Goal: Participate in discussion: Engage in conversation with other users on a specific topic

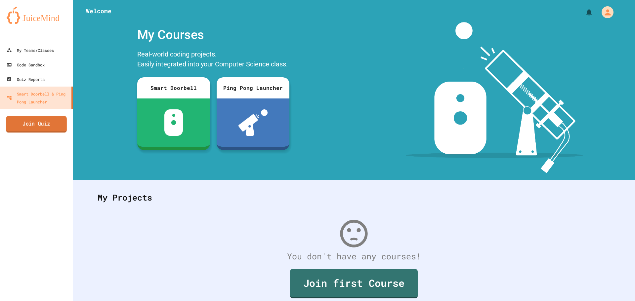
click at [33, 132] on link "Join Quiz" at bounding box center [36, 124] width 61 height 17
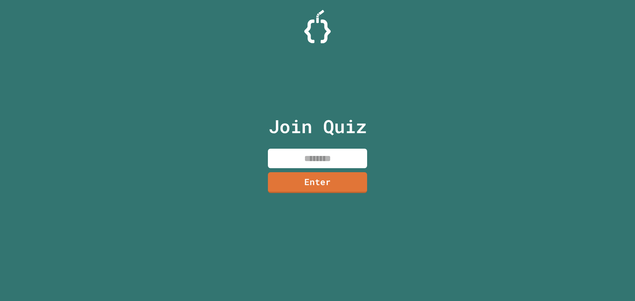
click at [298, 152] on input at bounding box center [317, 159] width 99 height 20
click at [330, 168] on input "********" at bounding box center [317, 159] width 99 height 20
type input "********"
click at [330, 179] on link "Enter" at bounding box center [317, 182] width 94 height 22
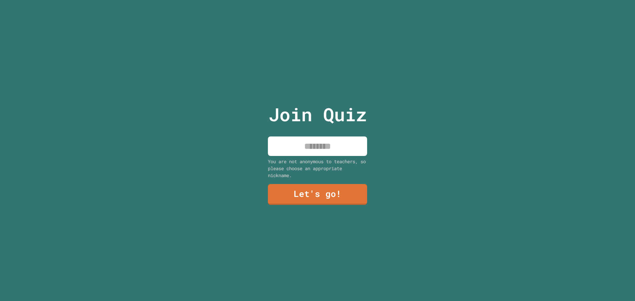
click at [330, 155] on div "Join Quiz You are not anonymous to teachers, so please choose an appropriate ni…" at bounding box center [317, 150] width 111 height 301
click at [330, 151] on input at bounding box center [317, 147] width 99 height 20
type input "****"
click at [331, 189] on link "Let's go!" at bounding box center [317, 194] width 98 height 22
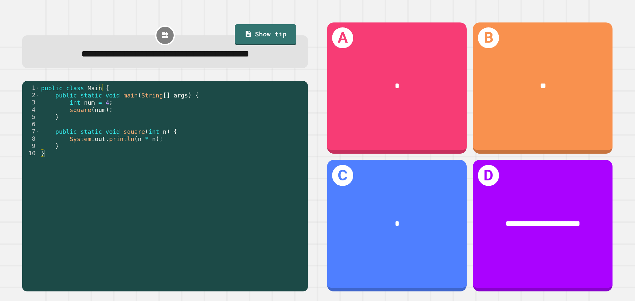
click at [196, 127] on div "public class Main { public static void main ( String [ ] args ) { int num = 4 ;…" at bounding box center [172, 175] width 265 height 182
click at [153, 126] on div "public class Main { public static void main ( String [ ] args ) { int num = 4 ;…" at bounding box center [172, 175] width 265 height 182
click at [170, 129] on div "public class Main { public static void main ( String [ ] args ) { int num = 4 ;…" at bounding box center [172, 175] width 265 height 182
click at [104, 136] on div "public class Main { public static void main ( String [ ] args ) { int num = 4 ;…" at bounding box center [172, 175] width 265 height 182
click at [123, 147] on div "public class Main { public static void main ( String [ ] args ) { int num = 4 ;…" at bounding box center [172, 175] width 265 height 182
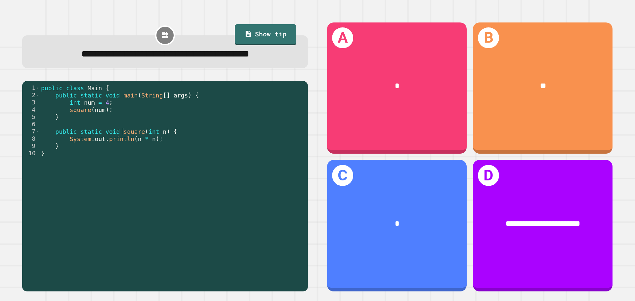
click at [591, 116] on div "B **" at bounding box center [542, 88] width 139 height 132
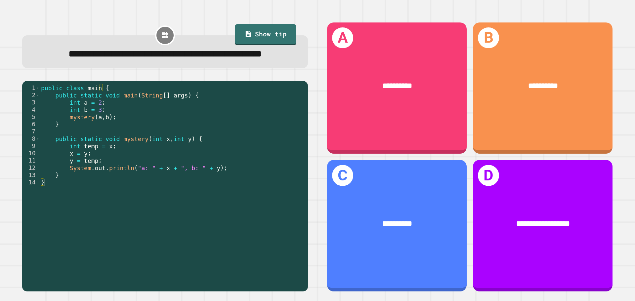
click at [80, 130] on div "public class main { public static void main ( String [ ] args ) { int a = 2 ; i…" at bounding box center [172, 175] width 265 height 182
click at [110, 128] on div "public class main { public static void main ( String [ ] args ) { int a = 2 ; i…" at bounding box center [172, 175] width 265 height 182
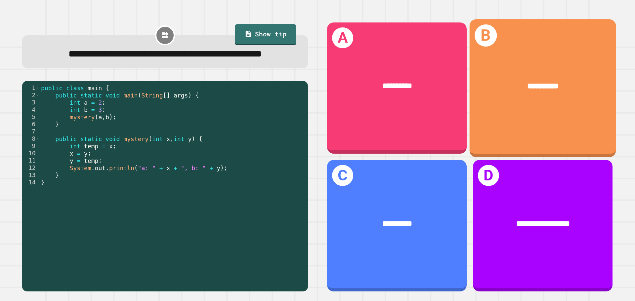
click at [487, 122] on div "**********" at bounding box center [542, 88] width 146 height 138
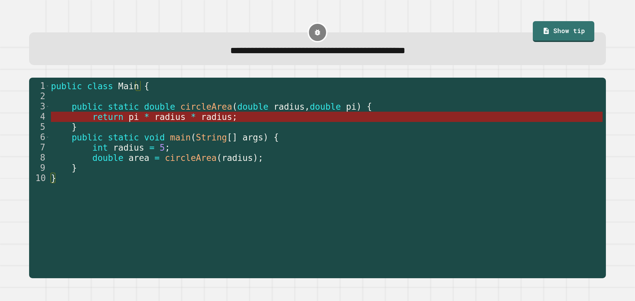
click at [170, 117] on span "radius" at bounding box center [169, 117] width 31 height 10
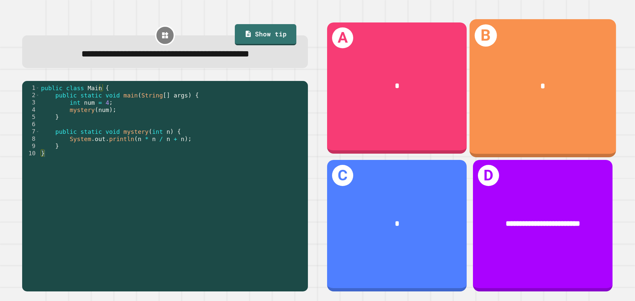
click at [495, 91] on div "*" at bounding box center [542, 86] width 146 height 44
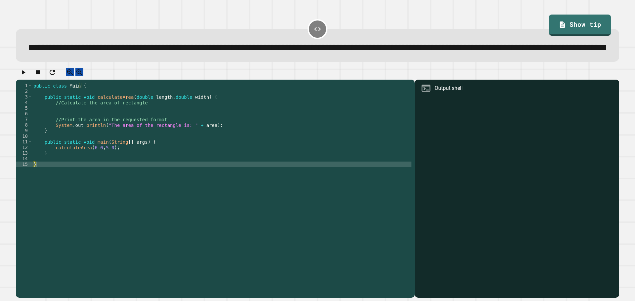
click at [189, 165] on div "public class Main { public static void calculateArea ( double length , double w…" at bounding box center [221, 175] width 379 height 185
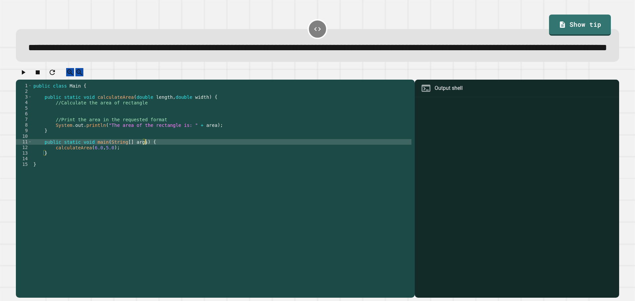
click at [193, 174] on div "public class Main { public static void calculateArea ( double length , double w…" at bounding box center [221, 175] width 379 height 185
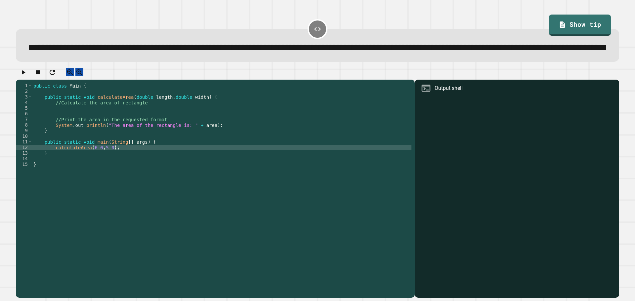
click at [193, 169] on div "public class Main { public static void calculateArea ( double length , double w…" at bounding box center [221, 175] width 379 height 185
click at [186, 167] on div "public class Main { public static void calculateArea ( double length , double w…" at bounding box center [221, 175] width 379 height 185
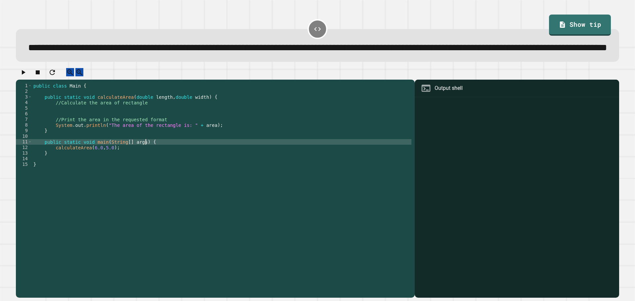
click at [186, 163] on div "public class Main { public static void calculateArea ( double length , double w…" at bounding box center [221, 175] width 379 height 185
click at [157, 129] on div "public class Main { public static void calculateArea ( double length , double w…" at bounding box center [221, 175] width 379 height 185
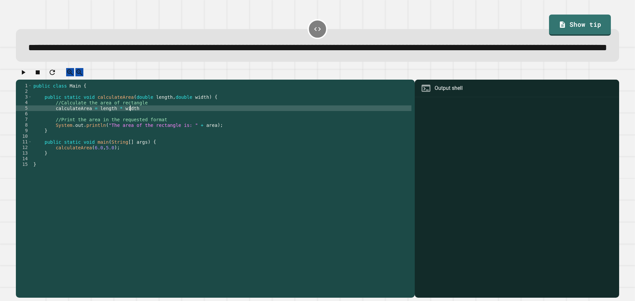
scroll to position [0, 7]
click at [25, 75] on icon "button" at bounding box center [24, 72] width 4 height 5
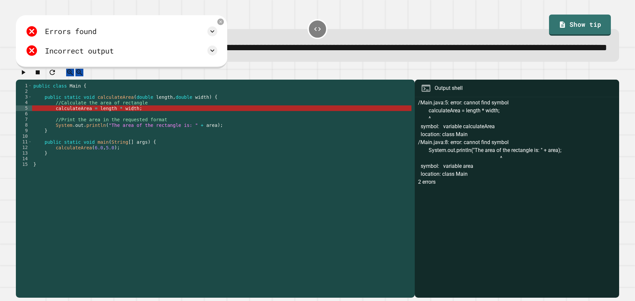
click at [79, 130] on div "public class Main { public static void calculateArea ( double length , double w…" at bounding box center [221, 175] width 379 height 185
click at [208, 35] on icon at bounding box center [212, 31] width 8 height 8
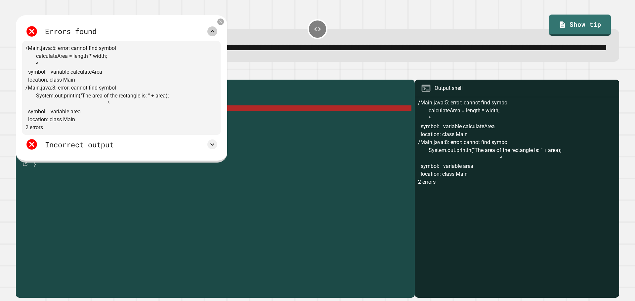
click at [212, 35] on icon at bounding box center [212, 31] width 8 height 8
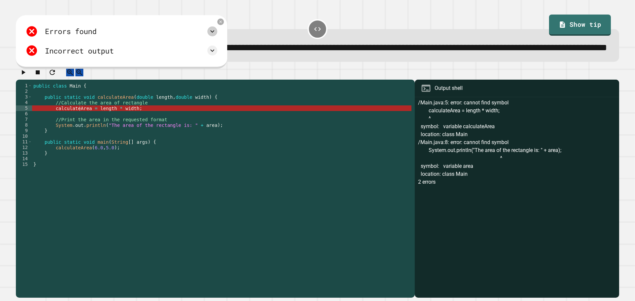
click at [215, 57] on div "Incorrect output" at bounding box center [121, 50] width 192 height 13
click at [215, 55] on icon at bounding box center [212, 51] width 8 height 8
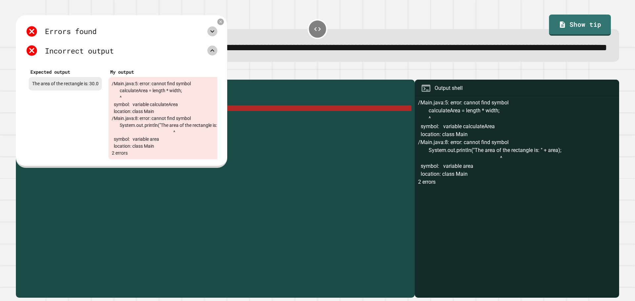
click at [215, 55] on icon at bounding box center [212, 51] width 8 height 8
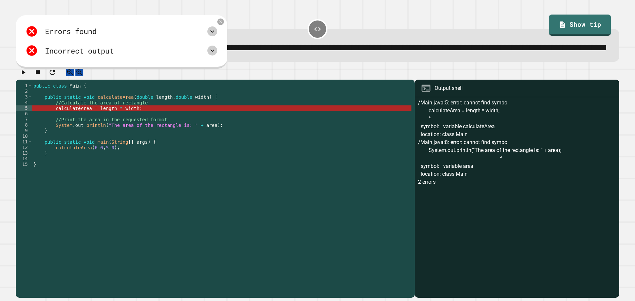
click at [213, 143] on div "public class Main { public static void calculateArea ( double length , double w…" at bounding box center [221, 175] width 379 height 185
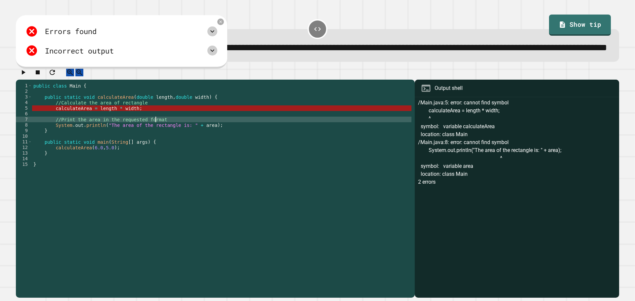
click at [84, 128] on div "public class Main { public static void calculateArea ( double length , double w…" at bounding box center [221, 175] width 379 height 185
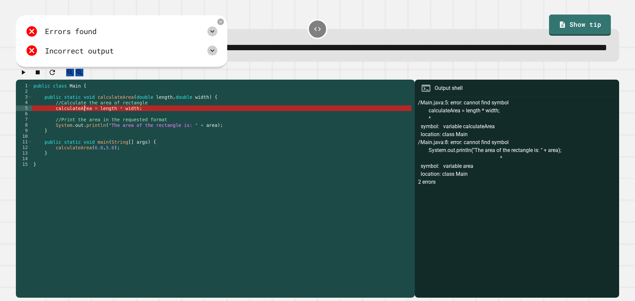
click at [84, 128] on div "public class Main { public static void calculateArea ( double length , double w…" at bounding box center [221, 175] width 379 height 185
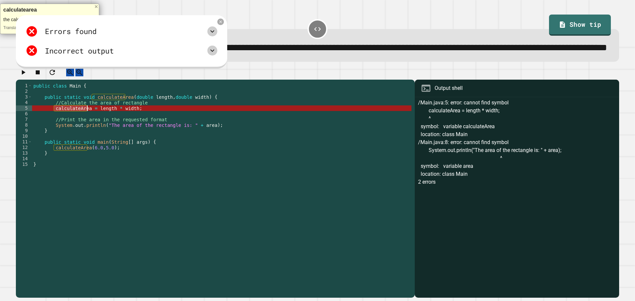
click at [84, 128] on div "public class Main { public static void calculateArea ( double length , double w…" at bounding box center [221, 170] width 379 height 174
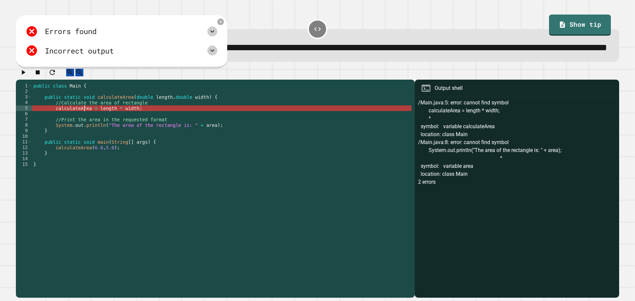
click at [90, 131] on div "public class Main { public static void calculateArea ( double length , double w…" at bounding box center [221, 175] width 379 height 185
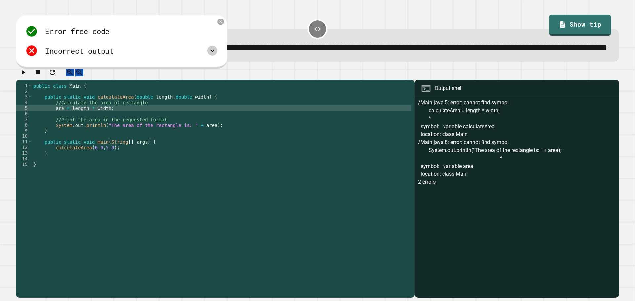
scroll to position [0, 2]
click at [21, 76] on button "button" at bounding box center [23, 72] width 8 height 8
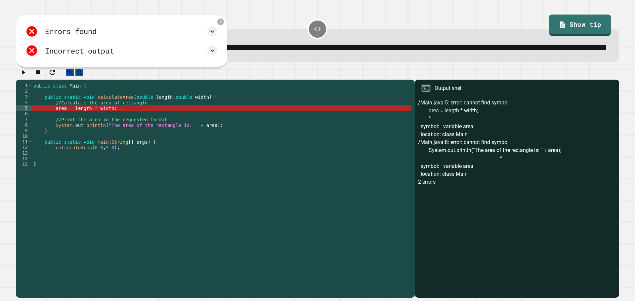
click at [111, 130] on div "public class Main { public static void calculateArea ( double length , double w…" at bounding box center [221, 175] width 379 height 185
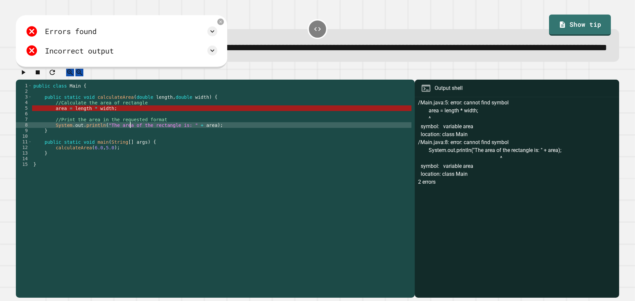
click at [130, 145] on div "public class Main { public static void calculateArea ( double length , double w…" at bounding box center [221, 175] width 379 height 185
click at [219, 147] on div "public class Main { public static void calculateArea ( double length , double w…" at bounding box center [221, 175] width 379 height 185
click at [177, 170] on div "public class Main { public static void calculateArea ( double length , double w…" at bounding box center [221, 175] width 379 height 185
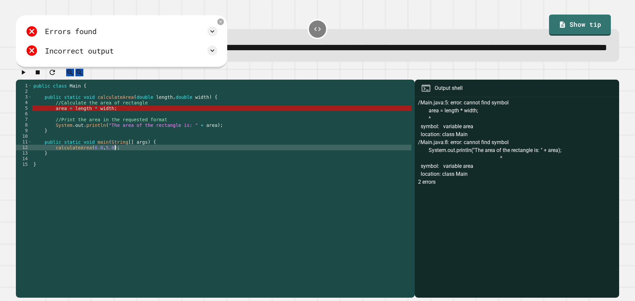
click at [65, 133] on div "public class Main { public static void calculateArea ( double length , double w…" at bounding box center [221, 175] width 379 height 185
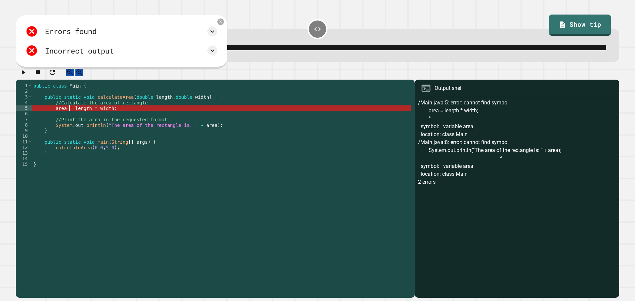
click at [70, 130] on div "public class Main { public static void calculateArea ( double length , double w…" at bounding box center [221, 175] width 379 height 185
click at [72, 130] on div "public class Main { public static void calculateArea ( double length , double w…" at bounding box center [221, 175] width 379 height 185
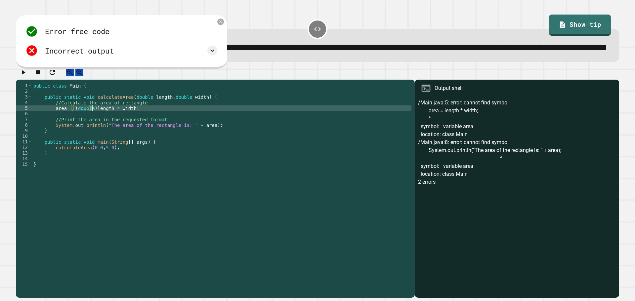
scroll to position [0, 4]
click at [25, 76] on icon "button" at bounding box center [23, 72] width 8 height 8
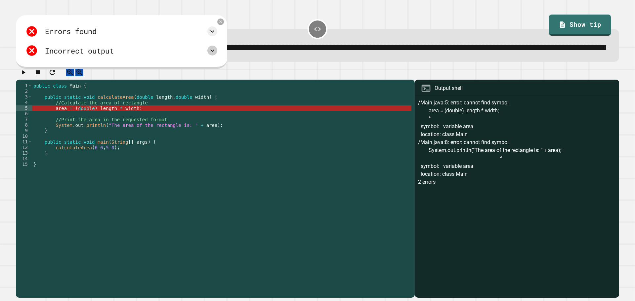
click at [215, 57] on div "Incorrect output" at bounding box center [121, 50] width 192 height 13
click at [216, 55] on icon at bounding box center [212, 51] width 8 height 8
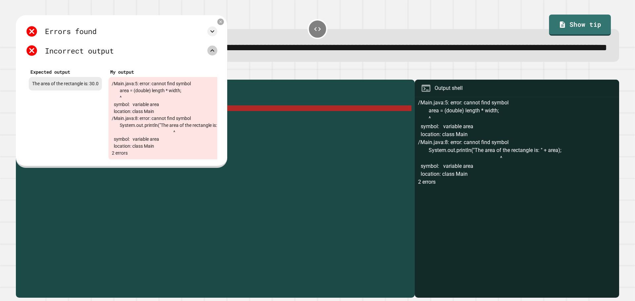
click at [213, 55] on icon at bounding box center [212, 51] width 8 height 8
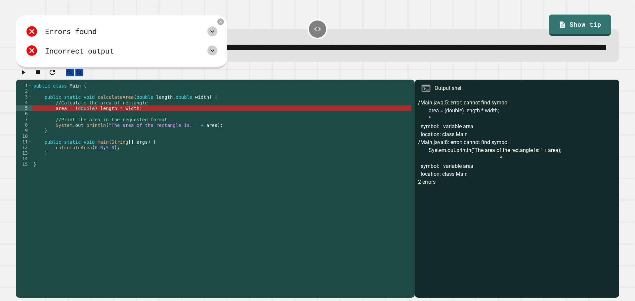
click at [211, 35] on icon at bounding box center [212, 31] width 8 height 8
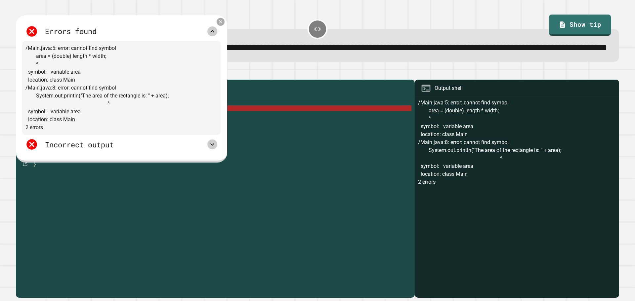
click at [221, 26] on div at bounding box center [221, 22] width 8 height 8
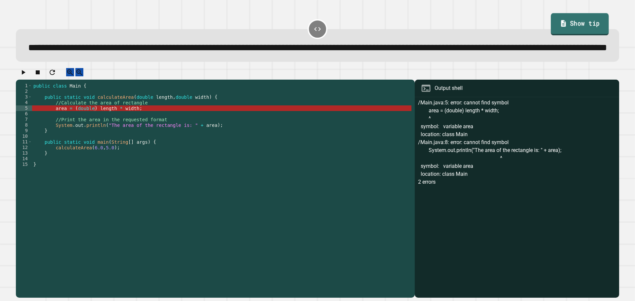
click at [598, 26] on div "**********" at bounding box center [317, 39] width 609 height 52
click at [590, 27] on link "Show tip" at bounding box center [579, 24] width 55 height 22
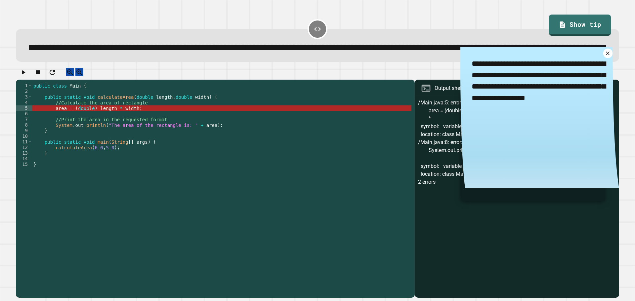
click at [166, 131] on div "public class Main { public static void calculateArea ( double length , double w…" at bounding box center [221, 175] width 379 height 185
click at [130, 128] on div "public class Main { public static void calculateArea ( double length , double w…" at bounding box center [221, 175] width 379 height 185
click at [133, 127] on div "public class Main { public static void calculateArea ( double length , double w…" at bounding box center [221, 175] width 379 height 185
click at [117, 129] on div "public class Main { public static void calculateArea ( double length , double w…" at bounding box center [221, 175] width 379 height 185
click at [94, 132] on div "public class Main { public static void calculateArea ( double length , double w…" at bounding box center [221, 175] width 379 height 185
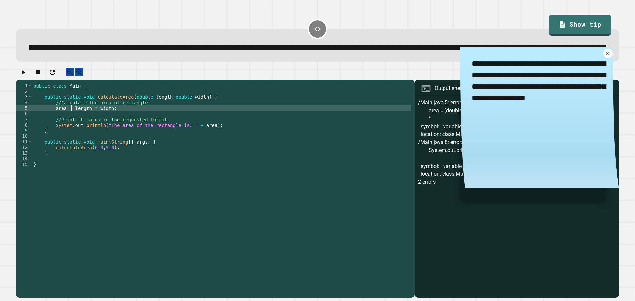
scroll to position [0, 3]
click at [79, 130] on div "public class Main { public static void calculateArea ( double length , double w…" at bounding box center [221, 175] width 379 height 185
click at [65, 131] on div "public class Main { public static void calculateArea ( double length , double w…" at bounding box center [221, 175] width 379 height 185
click at [71, 130] on div "public class Main { public static void calculateArea ( double length , double w…" at bounding box center [221, 175] width 379 height 185
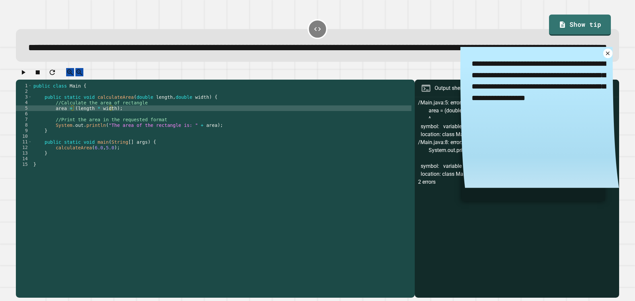
click at [27, 76] on icon "button" at bounding box center [23, 72] width 8 height 8
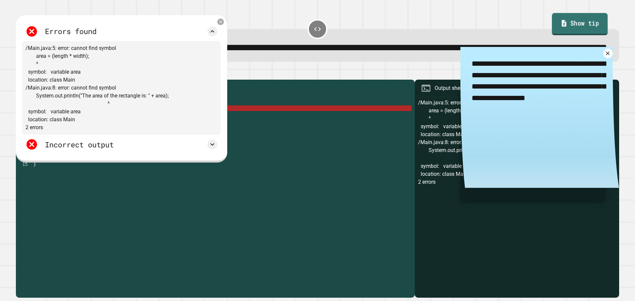
click at [587, 14] on link "Show tip" at bounding box center [580, 24] width 56 height 22
click at [606, 56] on icon at bounding box center [608, 53] width 4 height 4
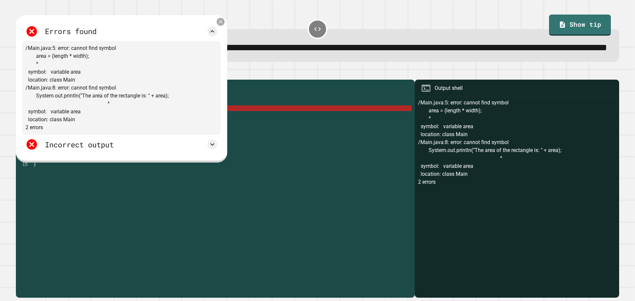
click at [222, 25] on icon at bounding box center [221, 22] width 6 height 6
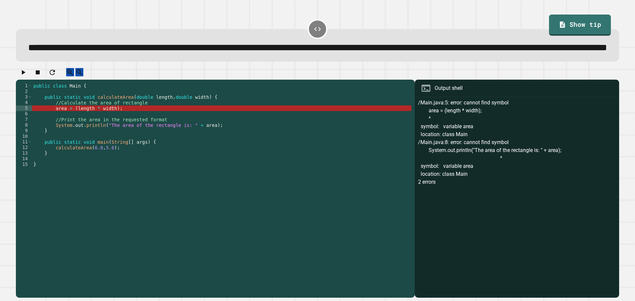
click at [114, 150] on div "public class Main { public static void calculateArea ( double length , double w…" at bounding box center [221, 175] width 379 height 185
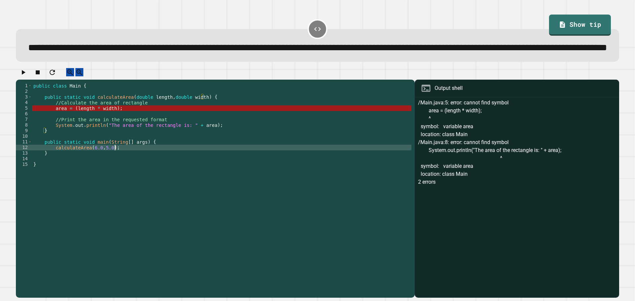
click at [138, 172] on div "public class Main { public static void calculateArea ( double length , double w…" at bounding box center [221, 175] width 379 height 185
type textarea "**********"
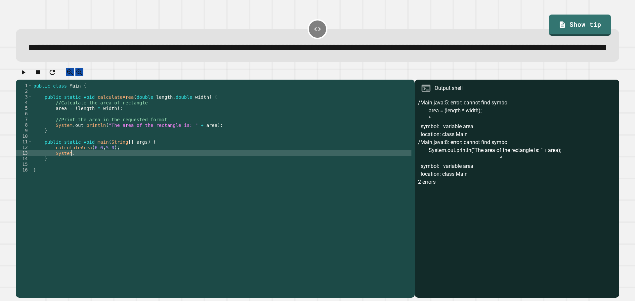
scroll to position [0, 2]
type textarea "*"
click at [48, 124] on div "public class Main { public static void calculateArea ( double length , double w…" at bounding box center [221, 175] width 379 height 185
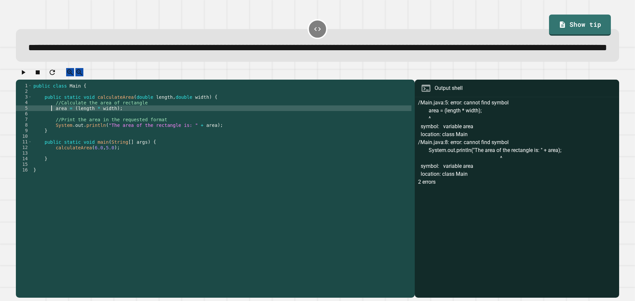
click at [52, 130] on div "public class Main { public static void calculateArea ( double length , double w…" at bounding box center [221, 175] width 379 height 185
type textarea "**********"
click at [24, 75] on icon "button" at bounding box center [24, 72] width 4 height 5
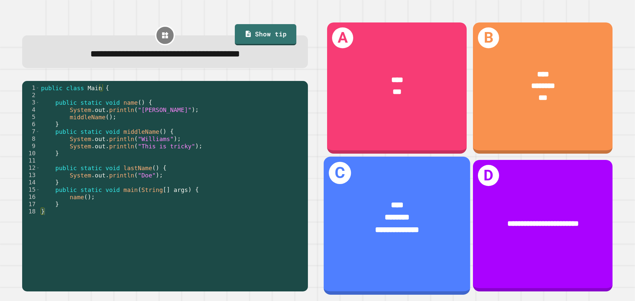
click at [426, 199] on div "****" at bounding box center [397, 205] width 114 height 12
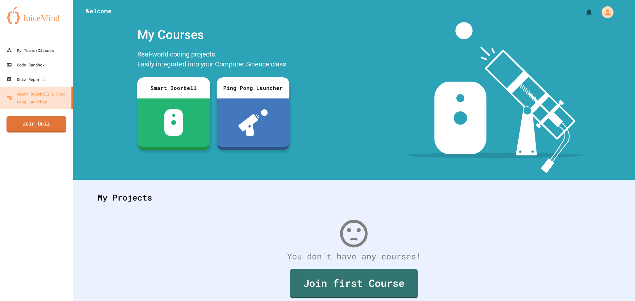
click at [55, 122] on link "Join Quiz" at bounding box center [37, 124] width 60 height 17
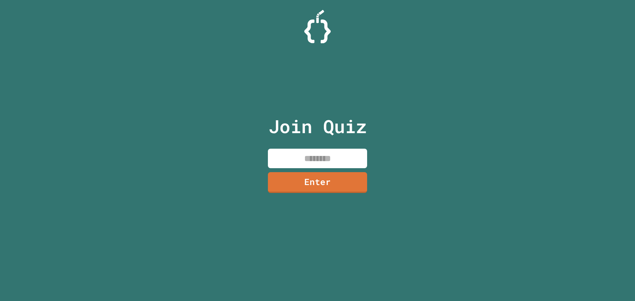
click at [340, 158] on input at bounding box center [317, 159] width 99 height 20
drag, startPoint x: 340, startPoint y: 158, endPoint x: 280, endPoint y: 142, distance: 62.7
click at [280, 142] on div "Join Quiz Enter" at bounding box center [317, 151] width 111 height 268
click at [285, 159] on input at bounding box center [317, 159] width 99 height 20
type input "********"
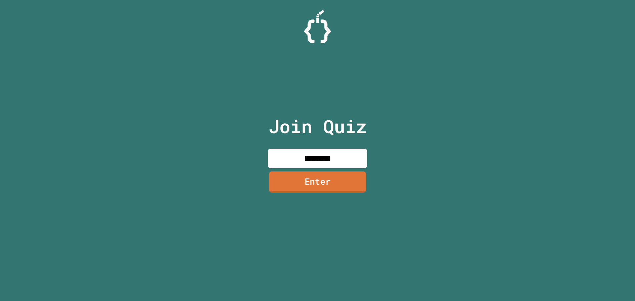
click at [310, 194] on div "Join Quiz ******** Enter" at bounding box center [317, 151] width 111 height 268
click at [310, 188] on link "Enter" at bounding box center [317, 182] width 94 height 22
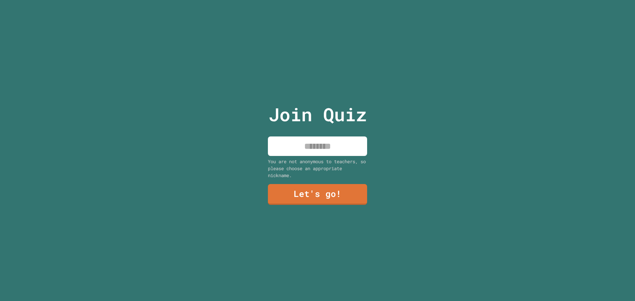
click at [312, 143] on input at bounding box center [317, 147] width 99 height 20
type input "****"
click at [332, 194] on link "Let's go!" at bounding box center [317, 194] width 90 height 22
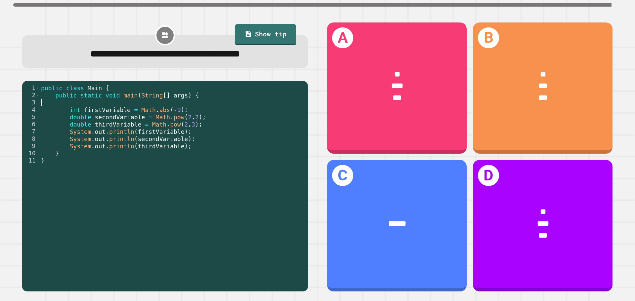
click at [148, 105] on div "public class Main { public static void main ( String [ ] args ) { int firstVari…" at bounding box center [172, 186] width 265 height 204
click at [162, 103] on div "public class Main { public static void main ( String [ ] args ) { int firstVari…" at bounding box center [172, 186] width 265 height 204
click at [152, 109] on div "public class Main { public static void main ( String [ ] args ) { int firstVari…" at bounding box center [172, 186] width 265 height 204
click at [179, 105] on div "public class Main { public static void main ( String [ ] args ) { int firstVari…" at bounding box center [172, 186] width 265 height 204
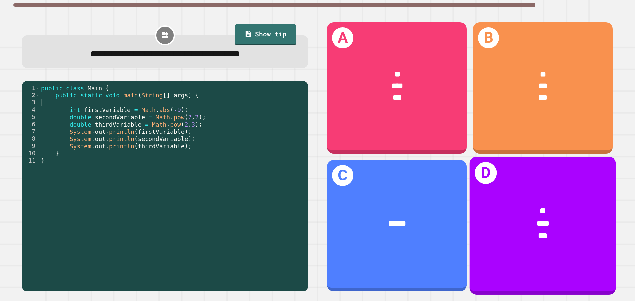
click at [528, 208] on div "*" at bounding box center [543, 212] width 114 height 12
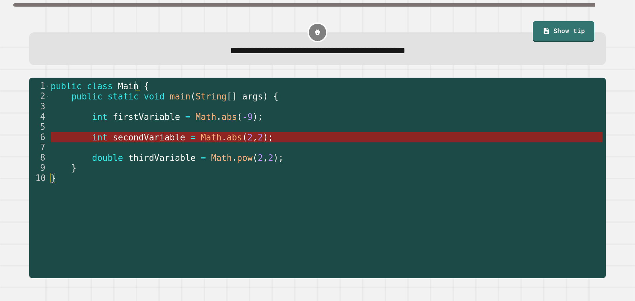
click at [201, 139] on span "Math" at bounding box center [211, 138] width 21 height 10
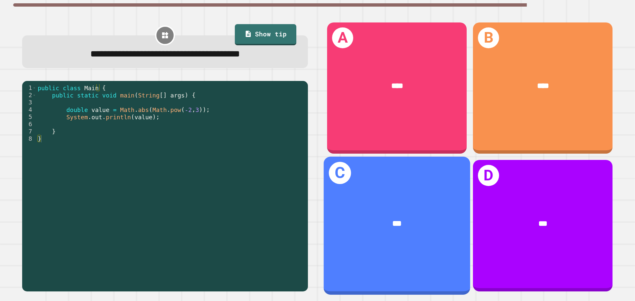
click at [419, 235] on div "***" at bounding box center [397, 224] width 146 height 44
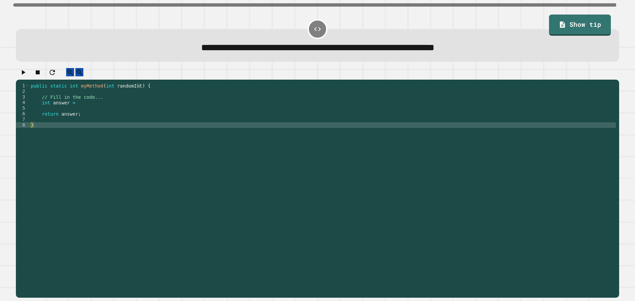
click at [101, 127] on div "public static int myMethod ( int randomInt ) { // Fill in the code... int answe…" at bounding box center [322, 184] width 586 height 202
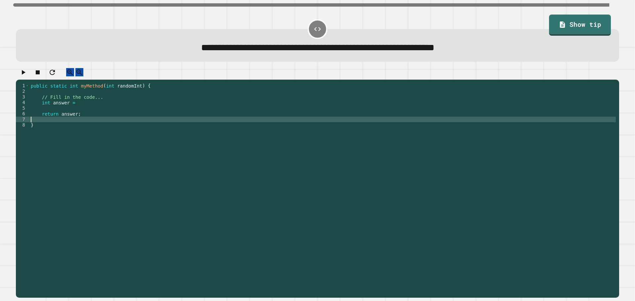
click at [94, 113] on div "public static int myMethod ( int randomInt ) { // Fill in the code... int answe…" at bounding box center [322, 184] width 586 height 202
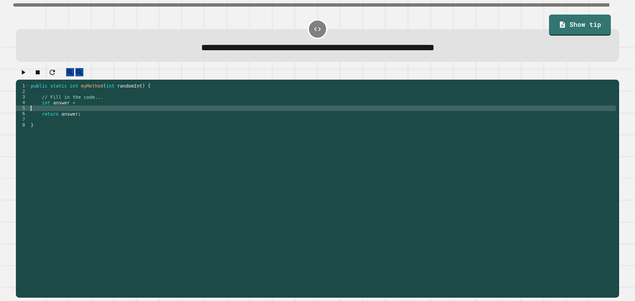
click at [91, 109] on div "public static int myMethod ( int randomInt ) { // Fill in the code... int answe…" at bounding box center [322, 184] width 586 height 202
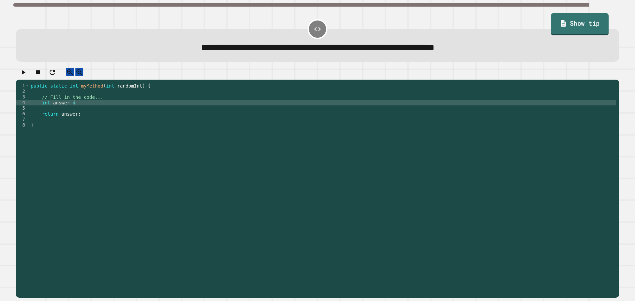
click at [584, 23] on link "Show tip" at bounding box center [580, 24] width 58 height 22
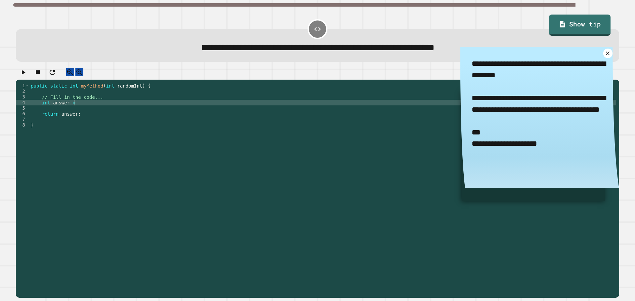
click at [206, 125] on div "public static int myMethod ( int randomInt ) { // Fill in the code... int answe…" at bounding box center [322, 184] width 586 height 202
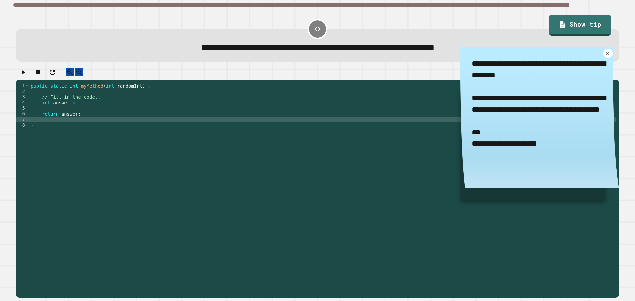
click at [182, 121] on div "public static int myMethod ( int randomInt ) { // Fill in the code... int answe…" at bounding box center [322, 184] width 586 height 202
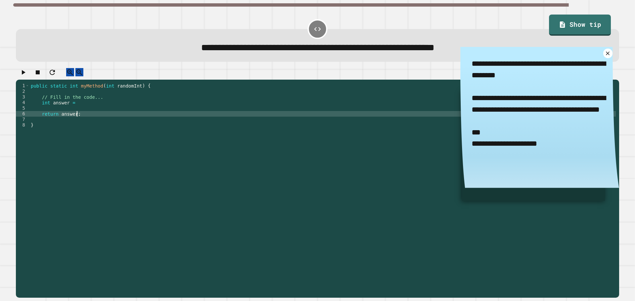
click at [162, 104] on div "public static int myMethod ( int randomInt ) { // Fill in the code... int answe…" at bounding box center [322, 184] width 586 height 202
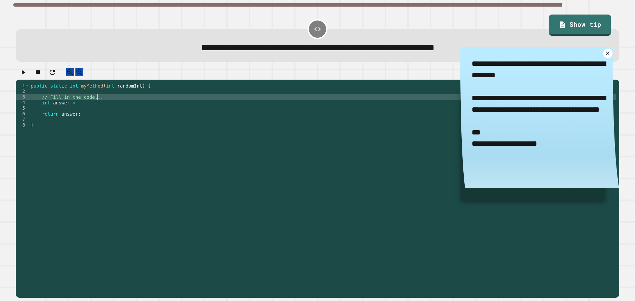
click at [161, 107] on div "public static int myMethod ( int randomInt ) { // Fill in the code... int answe…" at bounding box center [322, 184] width 586 height 202
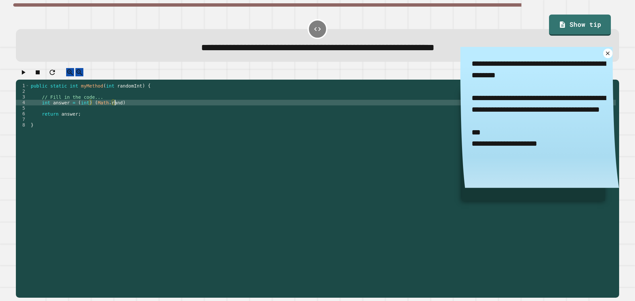
scroll to position [0, 6]
click at [604, 57] on icon at bounding box center [608, 54] width 8 height 8
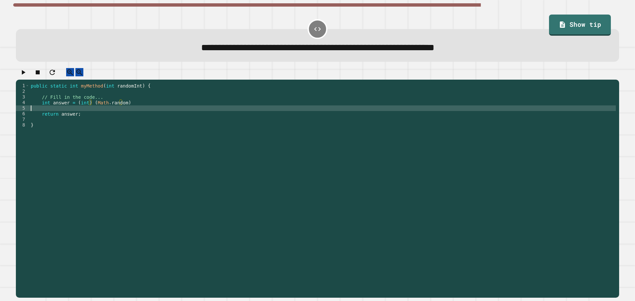
click at [79, 116] on div "public static int myMethod ( int randomInt ) { // Fill in the code... int answe…" at bounding box center [322, 184] width 586 height 202
click at [27, 73] on icon "button" at bounding box center [23, 72] width 8 height 8
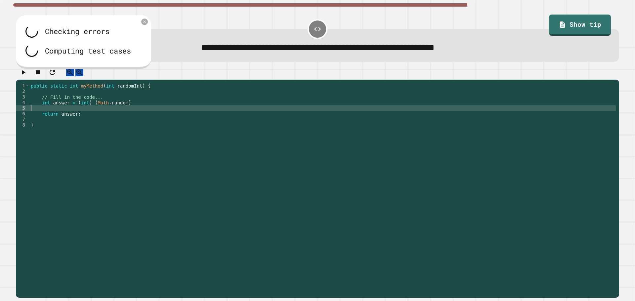
click at [150, 113] on div "public static int myMethod ( int randomInt ) { // Fill in the code... int answe…" at bounding box center [322, 184] width 586 height 202
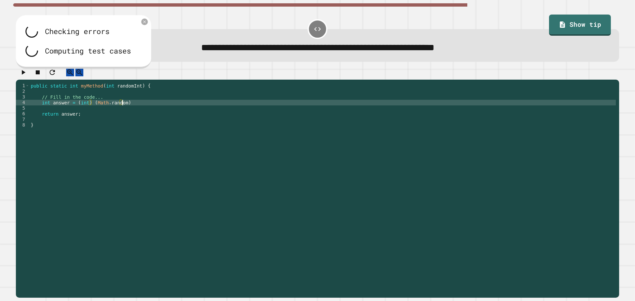
click at [149, 107] on div "public static int myMethod ( int randomInt ) { // Fill in the code... int answe…" at bounding box center [322, 184] width 586 height 202
click at [27, 75] on icon "button" at bounding box center [23, 72] width 8 height 8
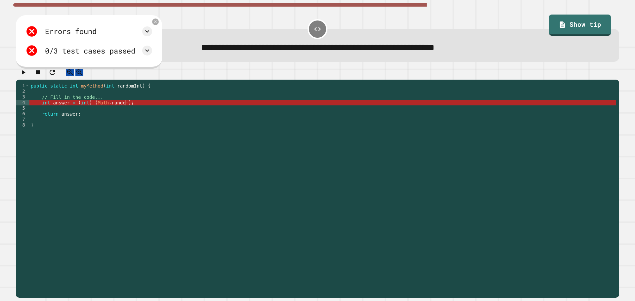
click at [116, 108] on div "public static int myMethod ( int randomInt ) { // Fill in the code... int answe…" at bounding box center [322, 184] width 586 height 202
click at [64, 109] on div "public static int myMethod ( int randomInt ) { // Fill in the code... int answe…" at bounding box center [322, 184] width 586 height 202
click at [94, 108] on div "public static int myMethod ( int randomInt ) { // Fill in the code... int answe…" at bounding box center [322, 184] width 586 height 202
click at [126, 111] on div "public static int myMethod ( int randomInt ) { // Fill in the code... int answe…" at bounding box center [322, 184] width 586 height 202
click at [120, 107] on div "public static int myMethod ( int randomInt ) { // Fill in the code... int answe…" at bounding box center [322, 184] width 586 height 202
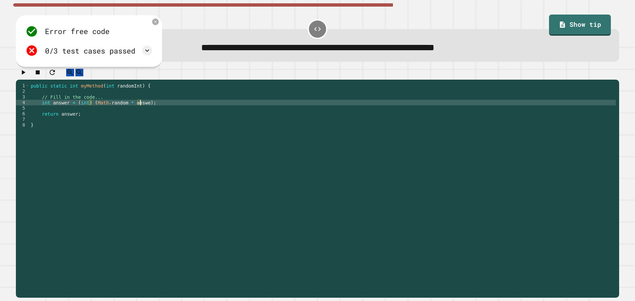
scroll to position [0, 8]
drag, startPoint x: 69, startPoint y: 61, endPoint x: 89, endPoint y: 53, distance: 21.7
click at [69, 60] on div "Error free code /Main.java:4: error: cannot find symbol int answer = (int) (Mat…" at bounding box center [88, 41] width 133 height 39
click at [152, 57] on div "0/3 test cases passed" at bounding box center [88, 50] width 127 height 13
click at [151, 54] on icon at bounding box center [147, 51] width 8 height 8
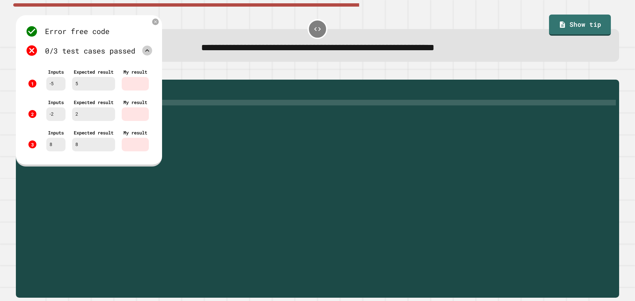
click at [152, 57] on div "0/3 test cases passed" at bounding box center [88, 50] width 127 height 13
click at [152, 47] on div "0/3 test cases passed" at bounding box center [88, 50] width 127 height 13
click at [151, 49] on icon at bounding box center [147, 51] width 8 height 8
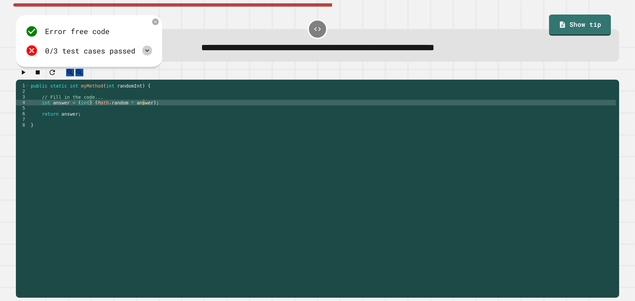
click at [27, 73] on icon "button" at bounding box center [23, 72] width 8 height 8
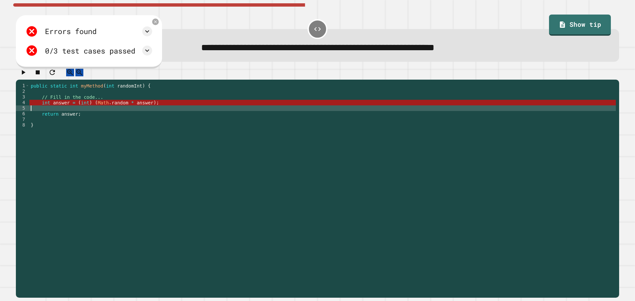
scroll to position [0, 0]
click at [139, 114] on div "public static int myMethod ( int randomInt ) { // Fill in the code... int answe…" at bounding box center [322, 184] width 586 height 202
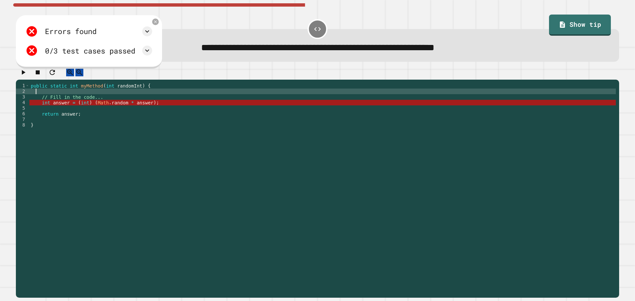
click at [125, 99] on div "public static int myMethod ( int randomInt ) { // Fill in the code... int answe…" at bounding box center [322, 184] width 586 height 202
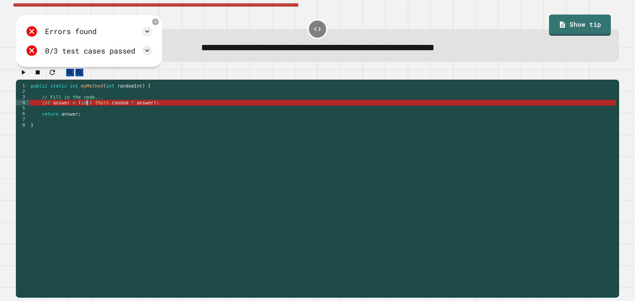
click at [86, 111] on div "public static int myMethod ( int randomInt ) { // Fill in the code... int answe…" at bounding box center [322, 184] width 586 height 202
click at [78, 112] on div "public static int myMethod ( int randomInt ) { // Fill in the code... int answe…" at bounding box center [322, 184] width 586 height 202
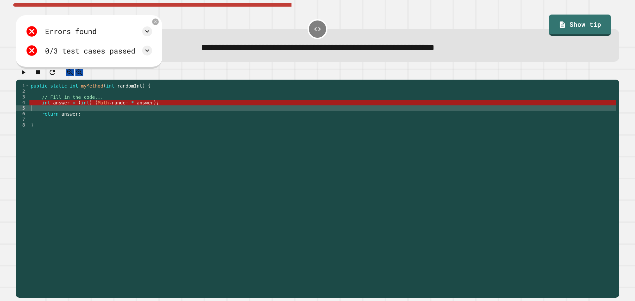
click at [74, 105] on div "public static int myMethod ( int randomInt ) { // Fill in the code... int answe…" at bounding box center [322, 184] width 586 height 202
click at [74, 113] on div "public static int myMethod ( int randomInt ) { // Fill in the code... int answe…" at bounding box center [322, 184] width 586 height 202
click at [73, 107] on div "public static int myMethod ( int randomInt ) { // Fill in the code... int answe…" at bounding box center [322, 184] width 586 height 202
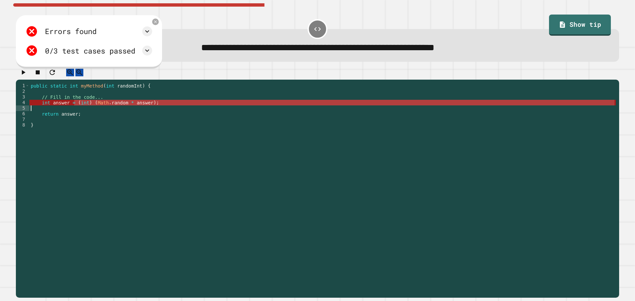
drag, startPoint x: 73, startPoint y: 107, endPoint x: 96, endPoint y: 113, distance: 22.9
click at [96, 113] on div "public static int myMethod ( int randomInt ) { // Fill in the code... int answe…" at bounding box center [322, 184] width 586 height 202
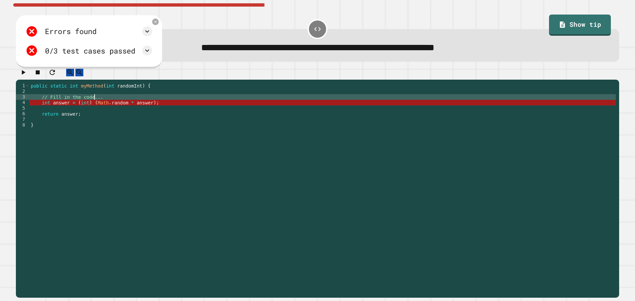
click at [96, 104] on div "public static int myMethod ( int randomInt ) { // Fill in the code... int answe…" at bounding box center [322, 184] width 586 height 202
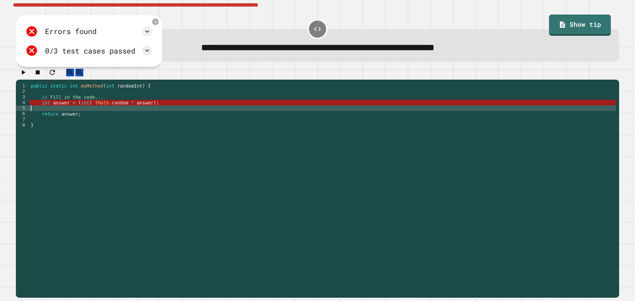
click at [103, 114] on div "public static int myMethod ( int randomInt ) { // Fill in the code... int answe…" at bounding box center [322, 184] width 586 height 202
click at [112, 112] on div "public static int myMethod ( int randomInt ) { // Fill in the code... int answe…" at bounding box center [322, 184] width 586 height 202
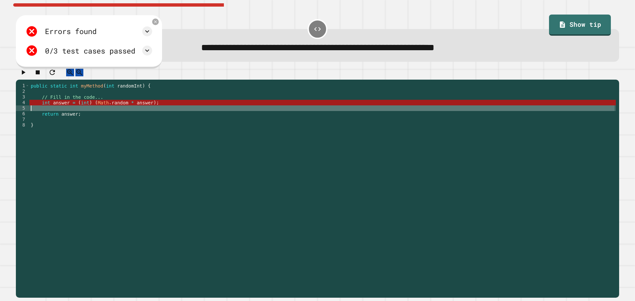
click at [129, 110] on div "public static int myMethod ( int randomInt ) { // Fill in the code... int answe…" at bounding box center [322, 184] width 586 height 202
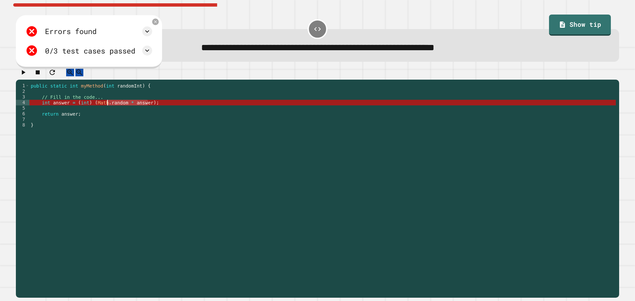
drag, startPoint x: 147, startPoint y: 107, endPoint x: 107, endPoint y: 110, distance: 40.7
click at [107, 110] on div "public static int myMethod ( int randomInt ) { // Fill in the code... int answe…" at bounding box center [322, 184] width 586 height 202
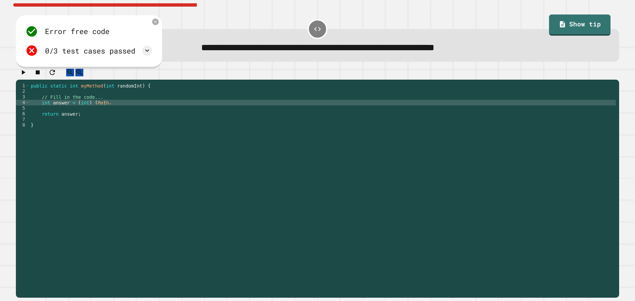
click at [601, 19] on div "**********" at bounding box center [317, 39] width 609 height 52
click at [582, 22] on link "Show tip" at bounding box center [580, 24] width 52 height 22
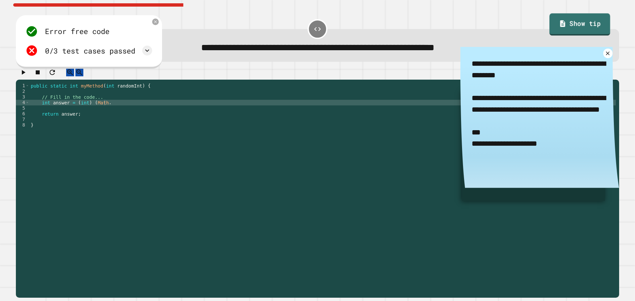
click at [568, 24] on link "Show tip" at bounding box center [579, 25] width 61 height 22
click at [104, 112] on div "public static int myMethod ( int randomInt ) { // Fill in the code... int answe…" at bounding box center [322, 184] width 586 height 202
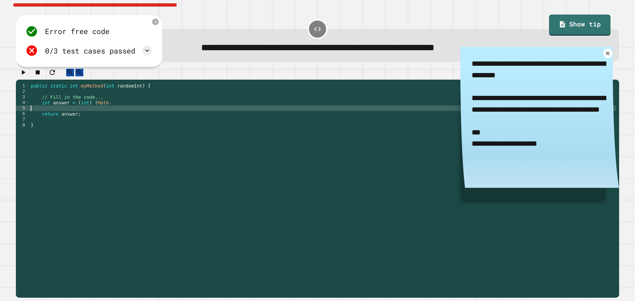
click at [106, 109] on div "public static int myMethod ( int randomInt ) { // Fill in the code... int answe…" at bounding box center [322, 184] width 586 height 202
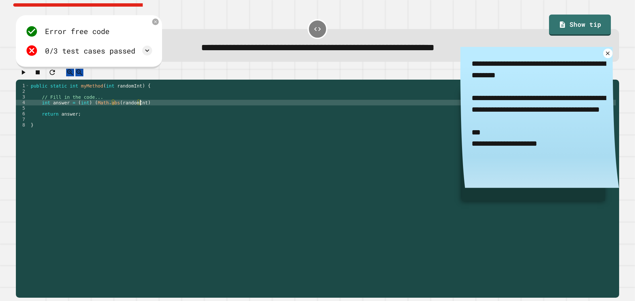
scroll to position [0, 8]
click at [33, 75] on div at bounding box center [317, 74] width 603 height 12
click at [22, 75] on icon "button" at bounding box center [23, 72] width 8 height 8
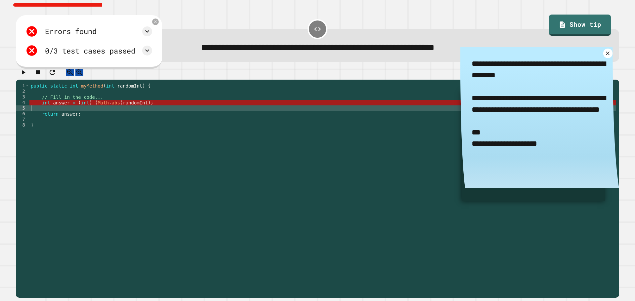
scroll to position [0, 0]
drag, startPoint x: 86, startPoint y: 114, endPoint x: 93, endPoint y: 105, distance: 11.3
click at [87, 111] on div "public static int myMethod ( int randomInt ) { // Fill in the code... int answe…" at bounding box center [322, 184] width 586 height 202
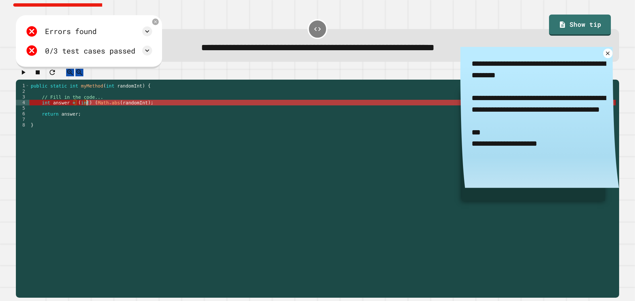
click at [87, 107] on div "public static int myMethod ( int randomInt ) { // Fill in the code... int answe…" at bounding box center [322, 178] width 586 height 191
click at [87, 107] on div "public static int myMethod ( int randomInt ) { // Fill in the code... int answe…" at bounding box center [322, 184] width 586 height 202
click at [86, 107] on div "public static int myMethod ( int randomInt ) { // Fill in the code... int answe…" at bounding box center [322, 184] width 586 height 202
click at [89, 108] on div "public static int myMethod ( int randomInt ) { // Fill in the code... int answe…" at bounding box center [322, 184] width 586 height 202
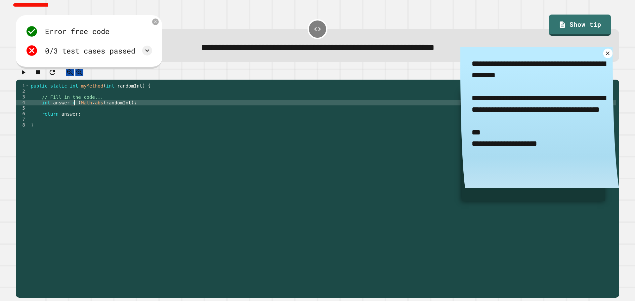
scroll to position [0, 3]
type textarea "**********"
click at [24, 75] on icon "button" at bounding box center [24, 72] width 4 height 5
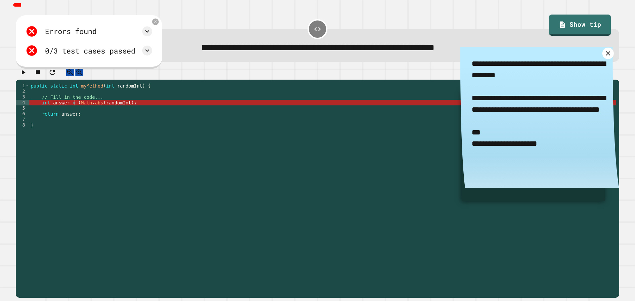
click at [605, 55] on icon at bounding box center [607, 53] width 4 height 4
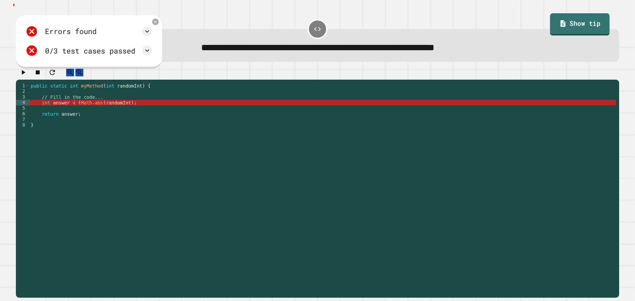
click at [584, 25] on link "Show tip" at bounding box center [580, 25] width 60 height 22
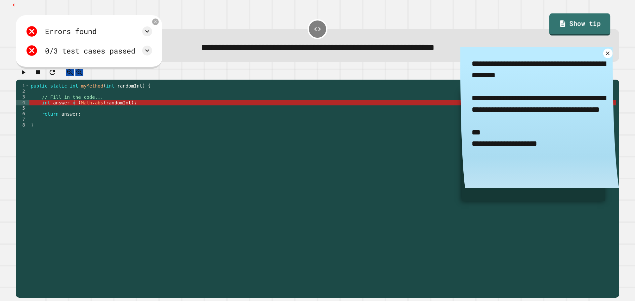
click at [584, 25] on div "**********" at bounding box center [317, 150] width 635 height 301
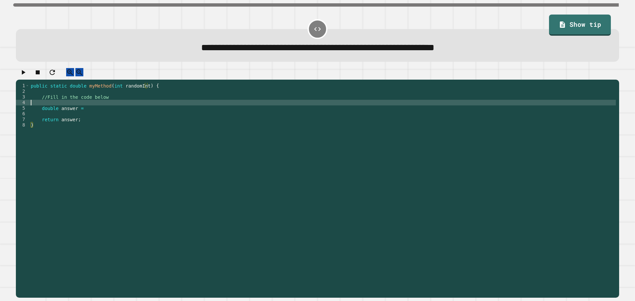
click at [90, 110] on div "public static double myMethod ( int randomInt ) { //Fill in the code below doub…" at bounding box center [322, 184] width 586 height 202
click at [91, 111] on div "public static double myMethod ( int randomInt ) { //Fill in the code below doub…" at bounding box center [322, 184] width 586 height 202
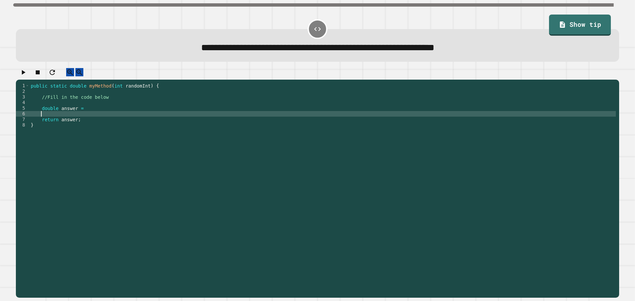
click at [92, 118] on div "public static double myMethod ( int randomInt ) { //Fill in the code below doub…" at bounding box center [322, 184] width 586 height 202
click at [94, 115] on div "public static double myMethod ( int randomInt ) { //Fill in the code below doub…" at bounding box center [322, 184] width 586 height 202
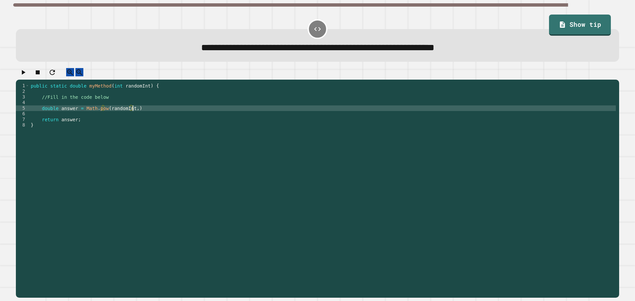
scroll to position [0, 7]
click at [25, 75] on icon "button" at bounding box center [24, 72] width 4 height 5
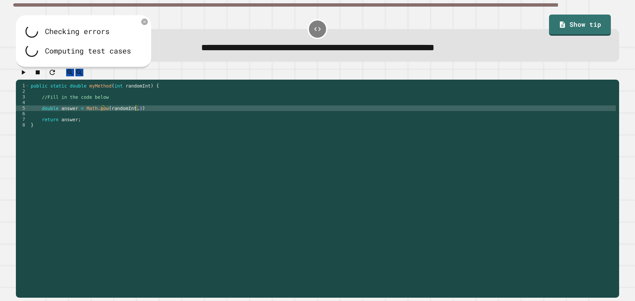
click at [177, 109] on div "public static double myMethod ( int randomInt ) { //Fill in the code below doub…" at bounding box center [322, 184] width 586 height 202
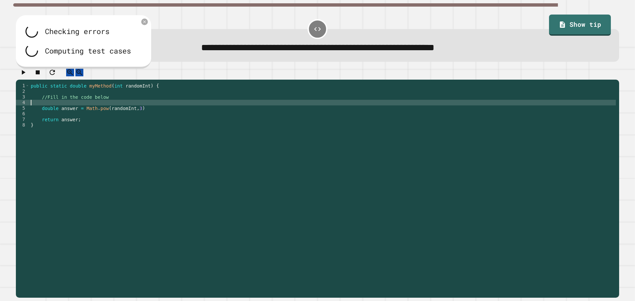
scroll to position [0, 0]
click at [173, 120] on div "public static double myMethod ( int randomInt ) { //Fill in the code below doub…" at bounding box center [322, 184] width 586 height 202
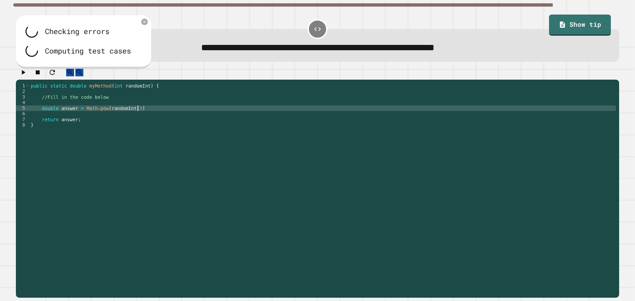
click at [172, 116] on div "public static double myMethod ( int randomInt ) { //Fill in the code below doub…" at bounding box center [322, 184] width 586 height 202
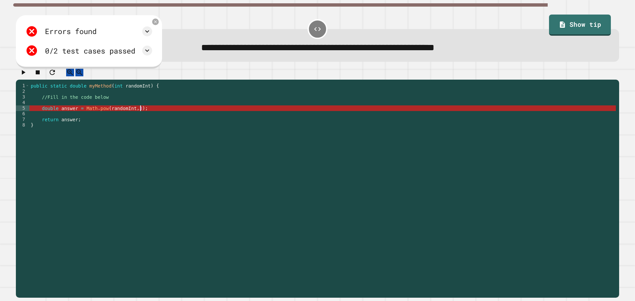
type textarea "**********"
click at [27, 76] on icon "button" at bounding box center [23, 72] width 8 height 8
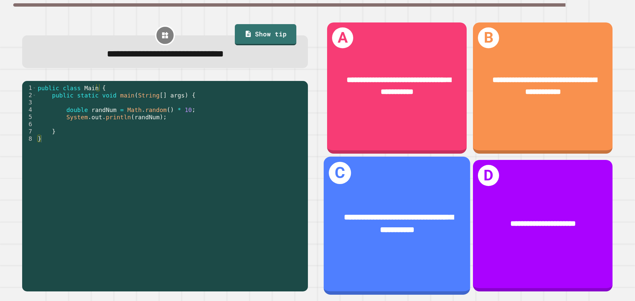
click at [372, 196] on div "**********" at bounding box center [397, 224] width 146 height 57
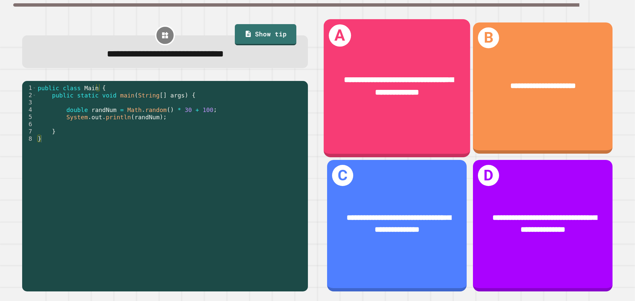
click at [414, 127] on div "**********" at bounding box center [397, 88] width 146 height 138
